Goal: Find specific fact: Find specific fact

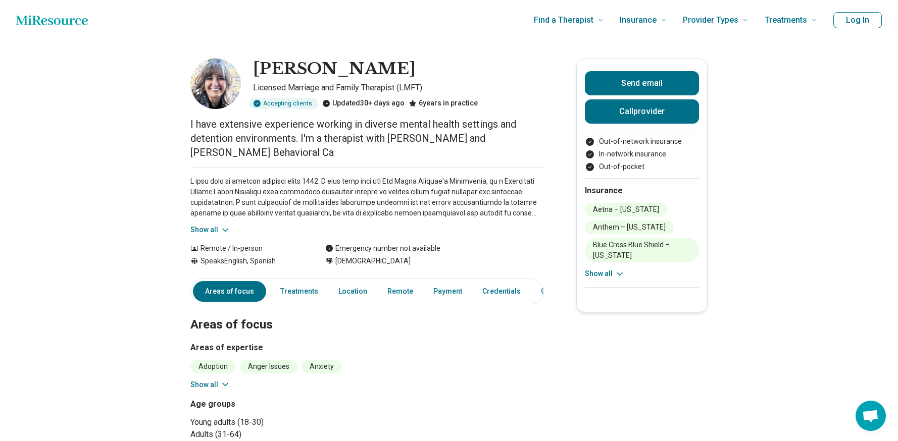
drag, startPoint x: 257, startPoint y: 64, endPoint x: 430, endPoint y: 70, distance: 172.8
click at [430, 70] on div "[PERSON_NAME]" at bounding box center [398, 69] width 291 height 21
copy h1 "[PERSON_NAME]"
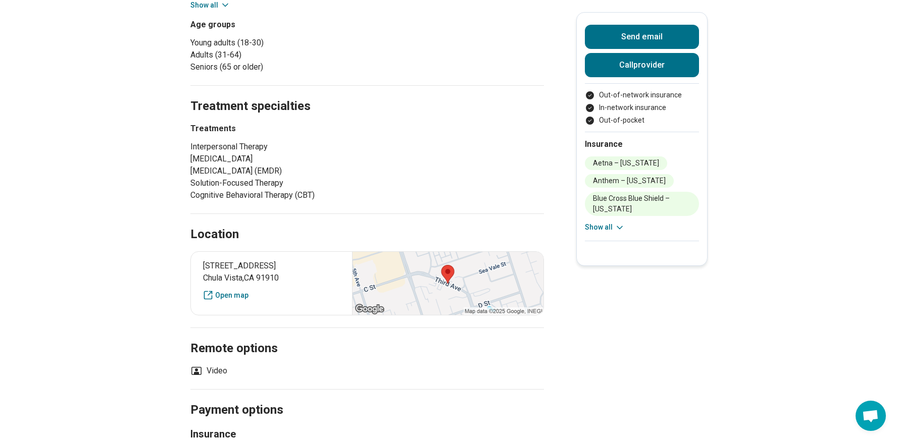
scroll to position [454, 0]
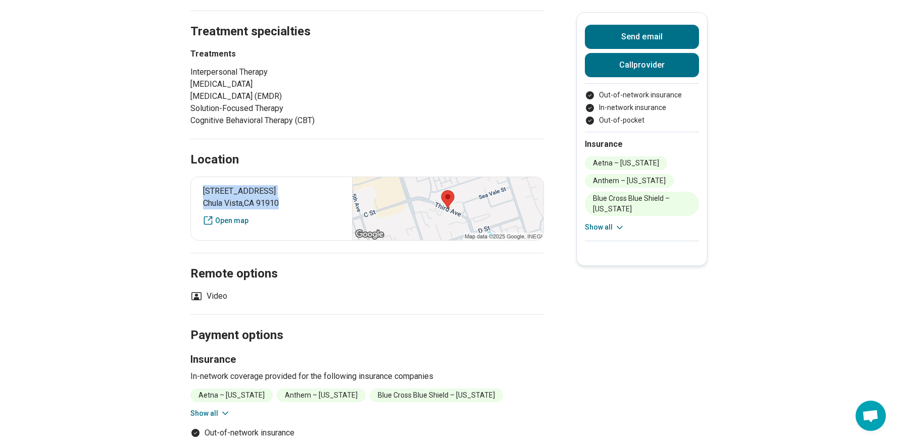
drag, startPoint x: 207, startPoint y: 199, endPoint x: 298, endPoint y: 218, distance: 92.8
click at [298, 210] on p "[STREET_ADDRESS]" at bounding box center [271, 197] width 137 height 24
copy p "[STREET_ADDRESS]"
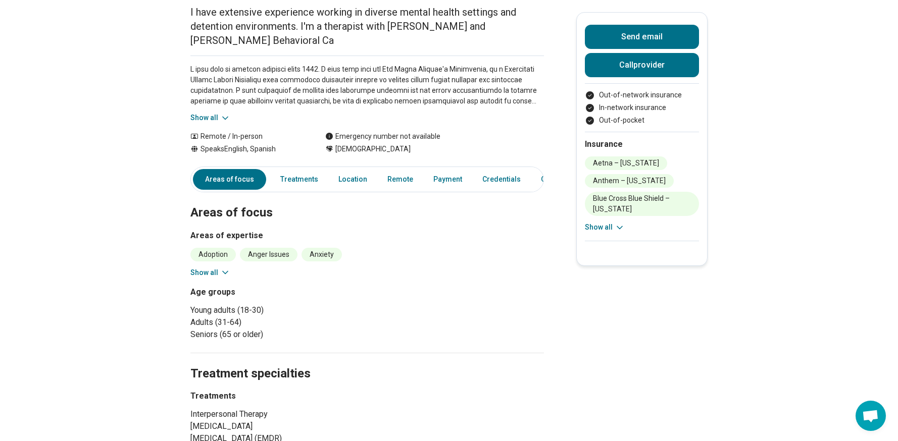
scroll to position [0, 0]
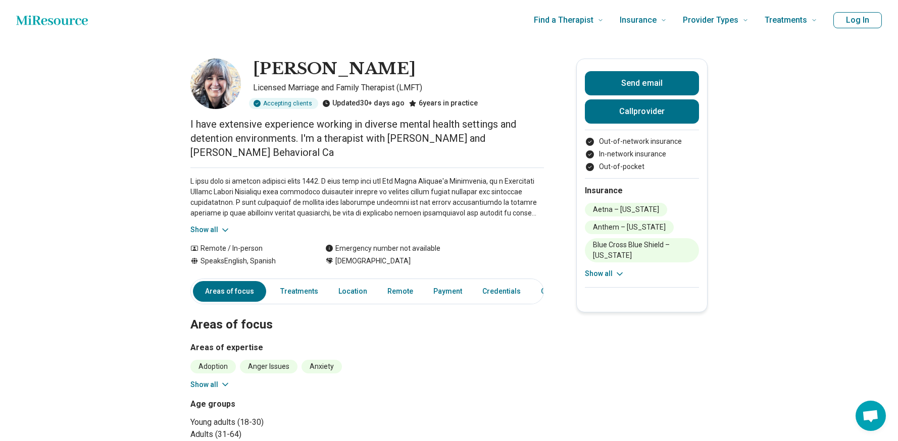
drag, startPoint x: 261, startPoint y: 67, endPoint x: 430, endPoint y: 64, distance: 168.7
click at [430, 64] on div "[PERSON_NAME]" at bounding box center [398, 69] width 291 height 21
copy h1 "[PERSON_NAME]"
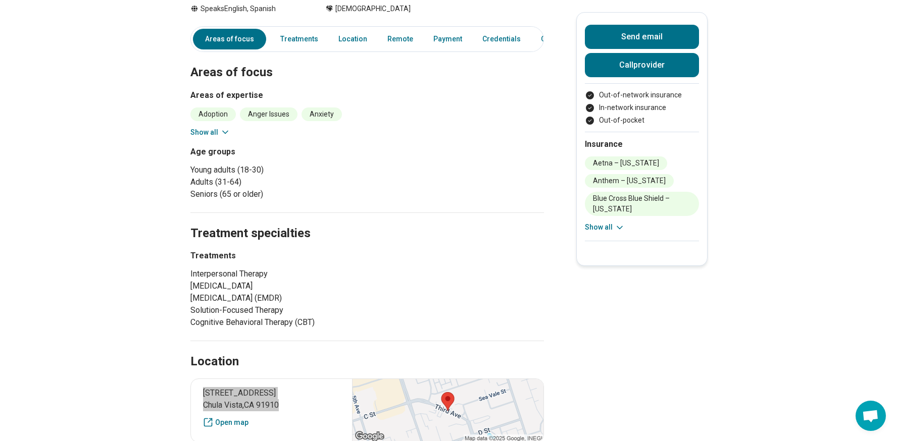
scroll to position [404, 0]
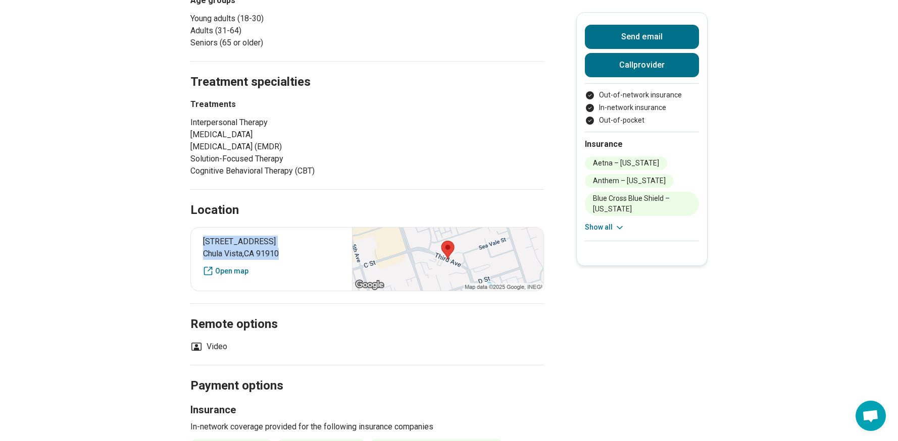
drag, startPoint x: 208, startPoint y: 251, endPoint x: 299, endPoint y: 268, distance: 92.3
click at [299, 260] on p "[STREET_ADDRESS]" at bounding box center [271, 248] width 137 height 24
copy p "[STREET_ADDRESS]"
